Goal: Find specific page/section: Find specific page/section

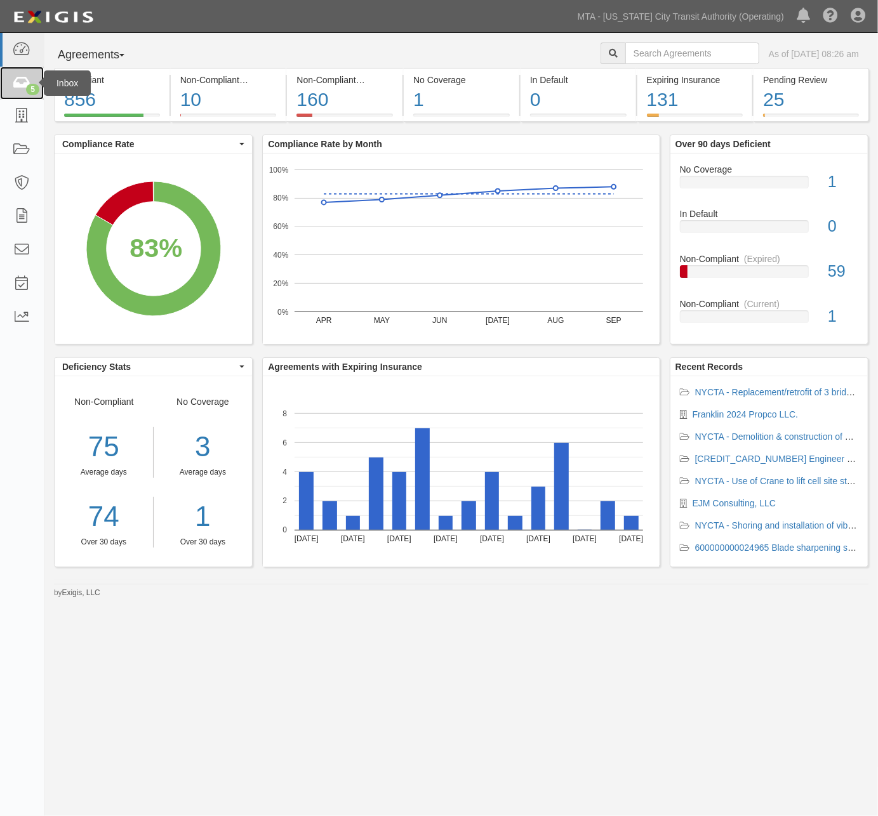
click at [18, 82] on icon at bounding box center [22, 83] width 18 height 15
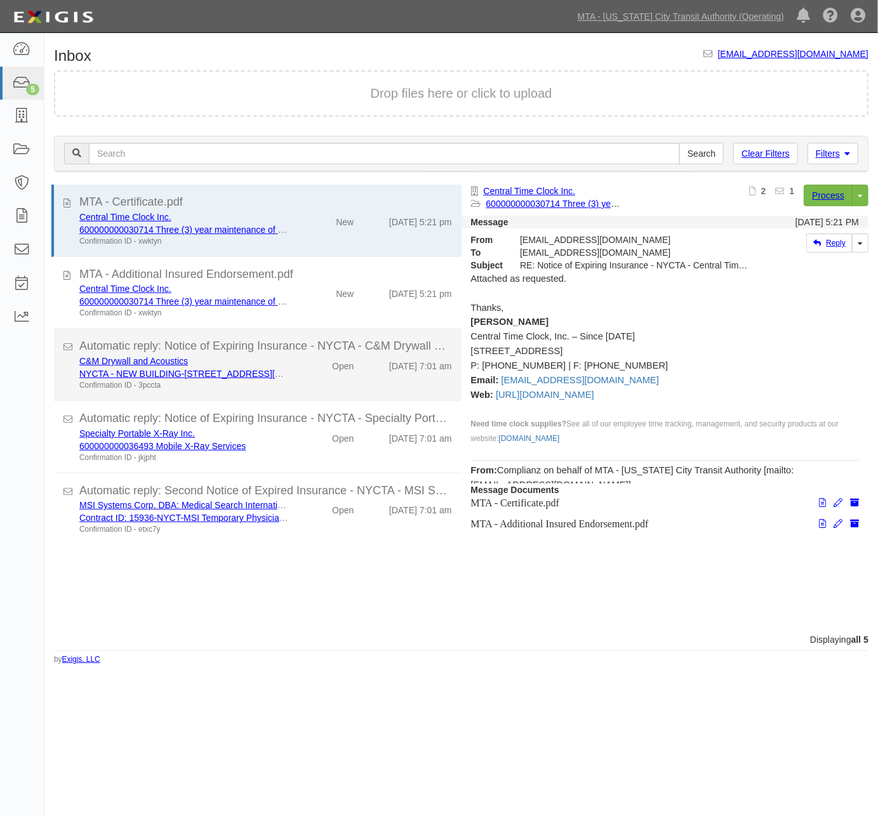
click at [308, 375] on div "C&M Drywall and Acoustics NYCTA - NEW BUILDING-25 STEWART AVENUE BROOKLYN, NY C…" at bounding box center [266, 373] width 392 height 36
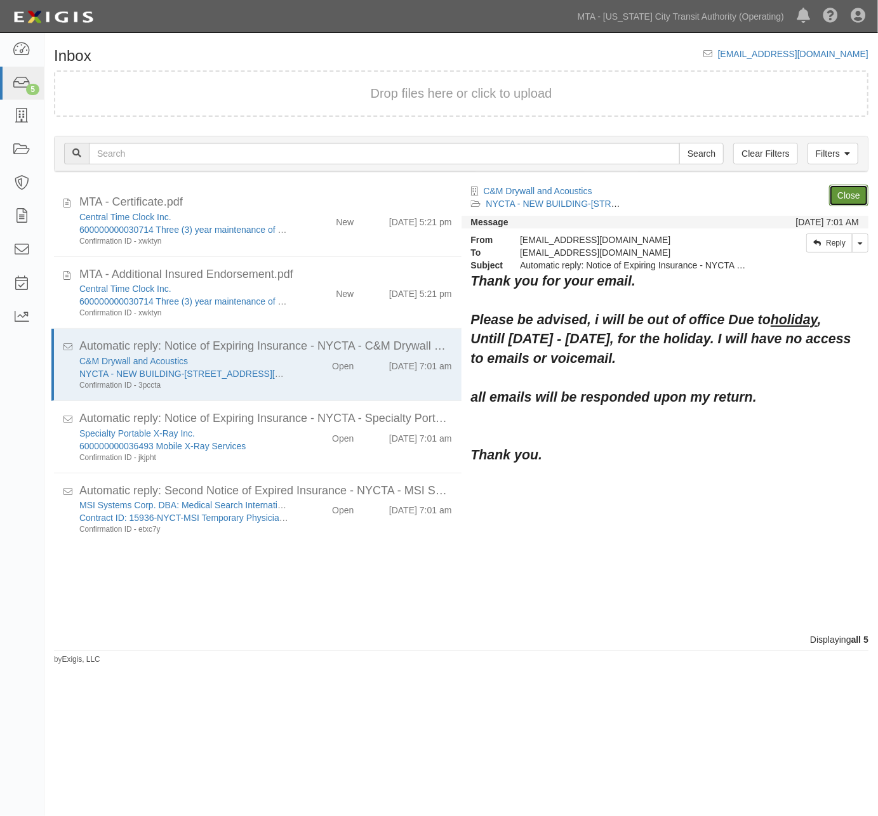
click at [852, 189] on link "Close" at bounding box center [848, 196] width 39 height 22
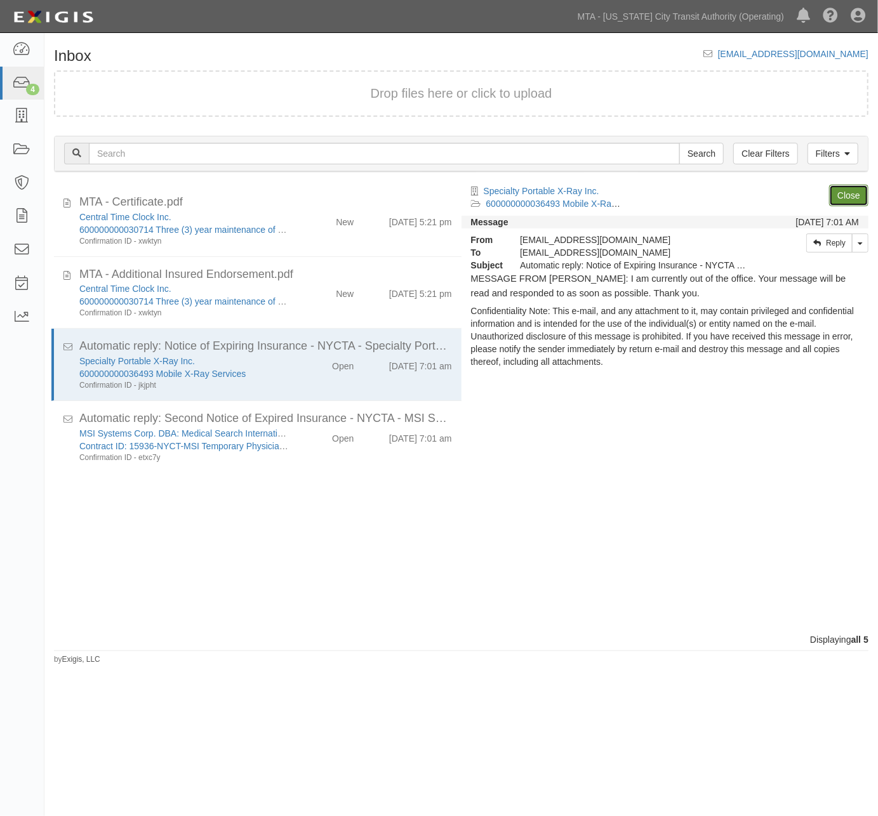
click at [852, 189] on link "Close" at bounding box center [848, 196] width 39 height 22
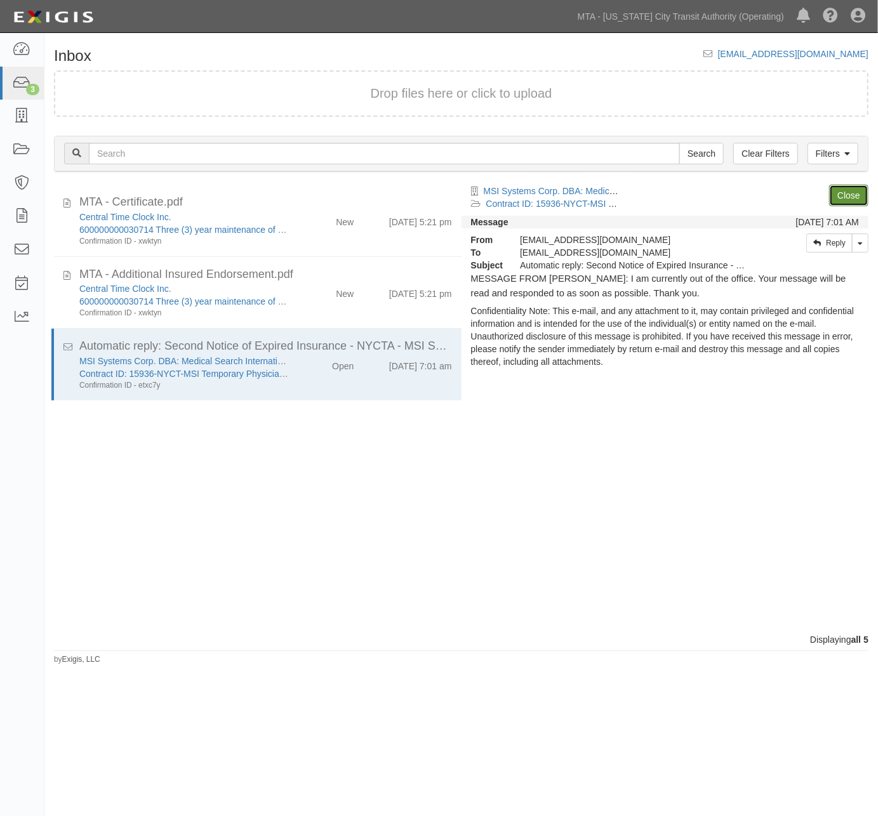
click at [852, 189] on link "Close" at bounding box center [848, 196] width 39 height 22
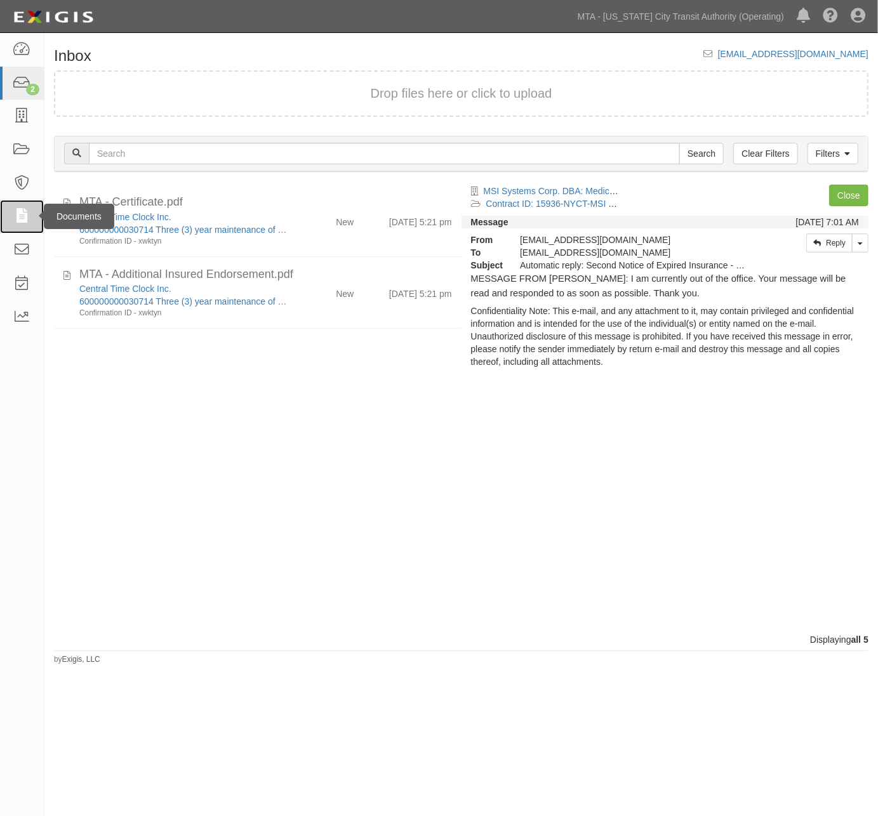
click at [24, 209] on icon at bounding box center [22, 216] width 18 height 15
